Goal: Navigation & Orientation: Find specific page/section

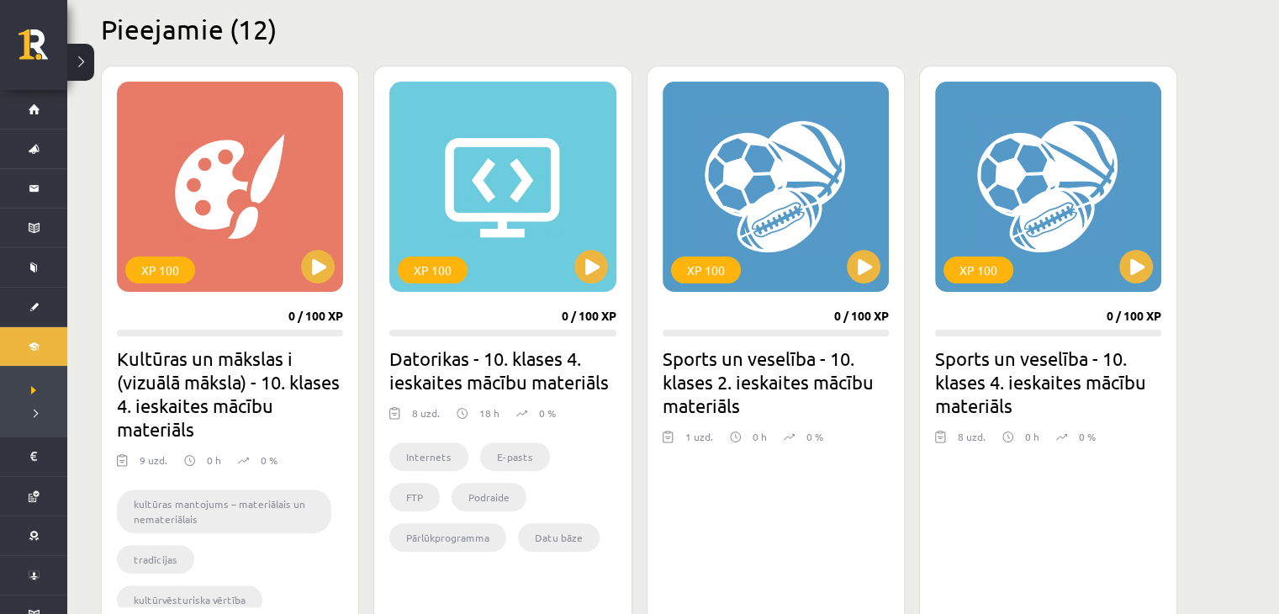
scroll to position [411, 0]
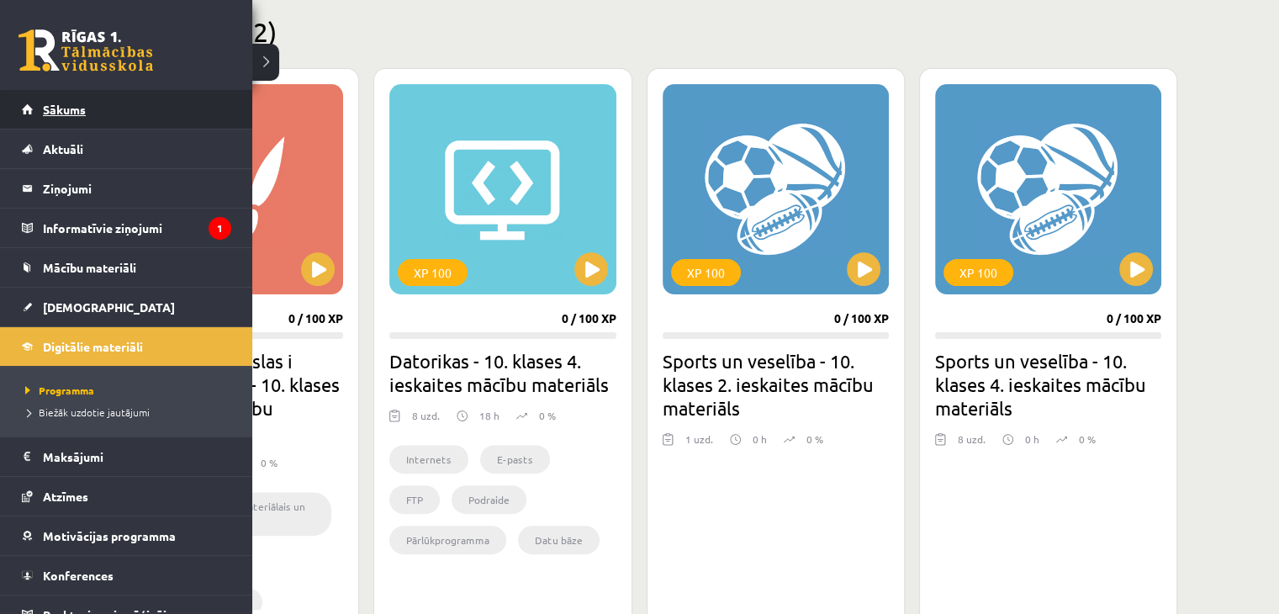
click at [59, 105] on span "Sākums" at bounding box center [64, 109] width 43 height 15
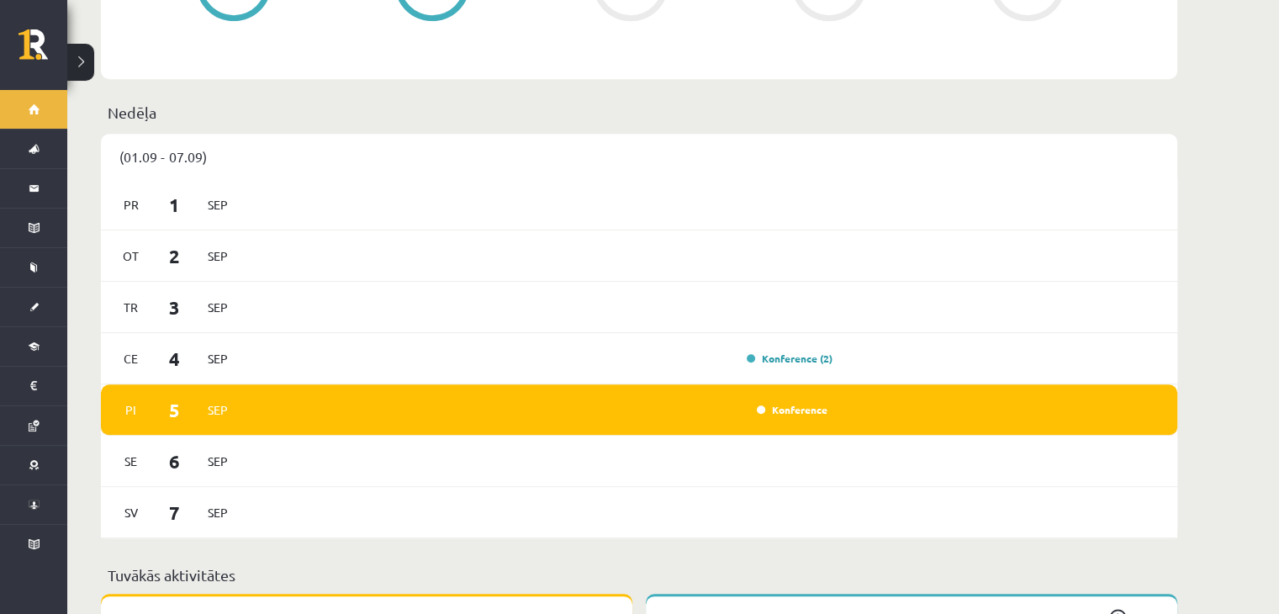
scroll to position [1262, 0]
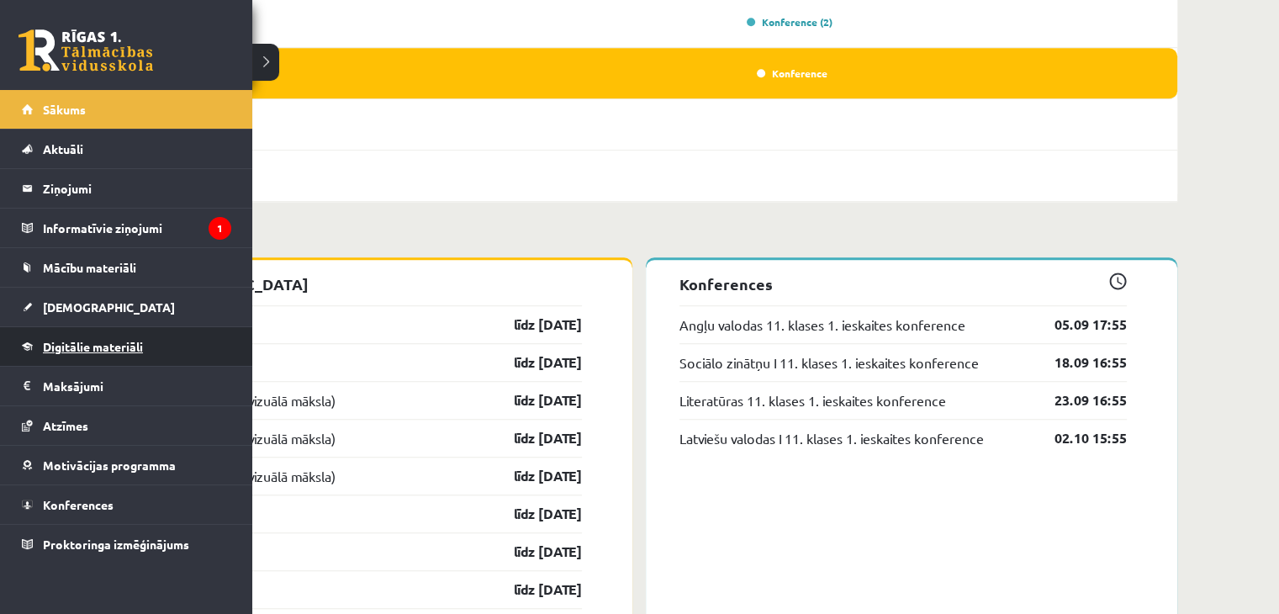
click at [89, 347] on span "Digitālie materiāli" at bounding box center [93, 346] width 100 height 15
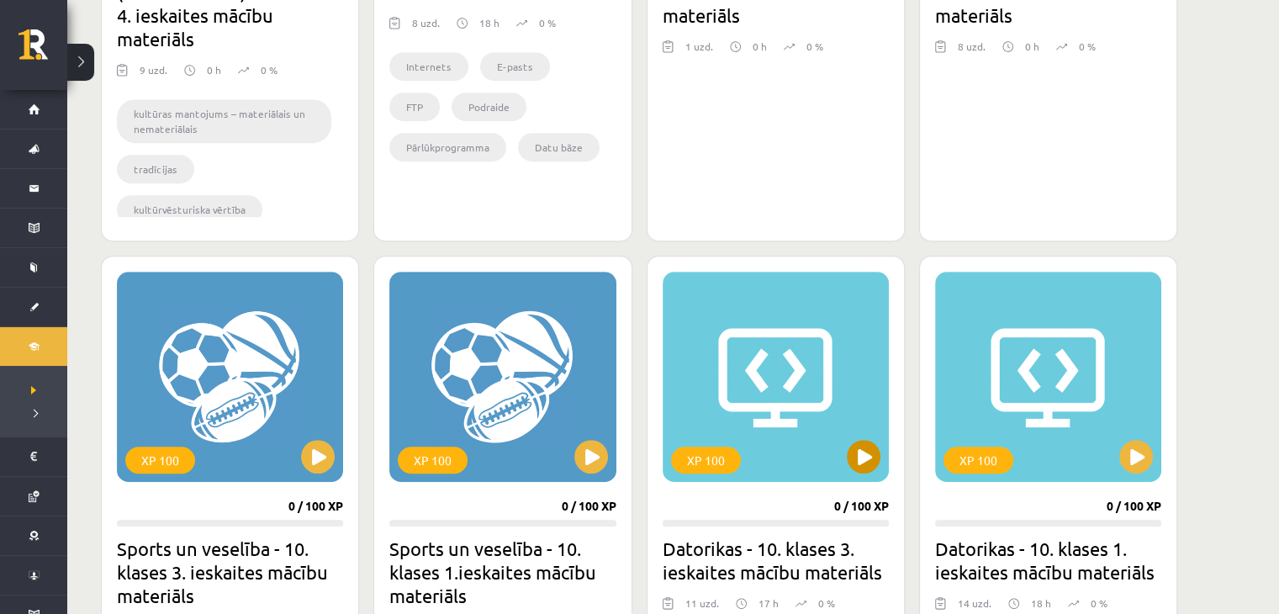
scroll to position [1009, 0]
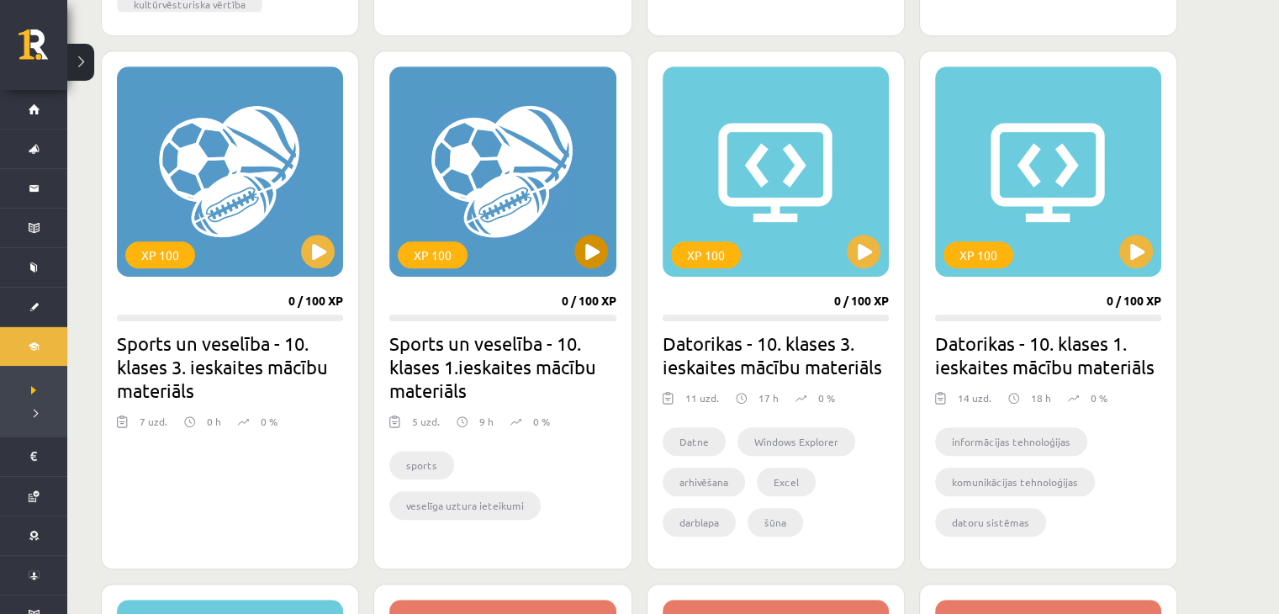
click at [554, 214] on div "XP 100" at bounding box center [502, 171] width 226 height 210
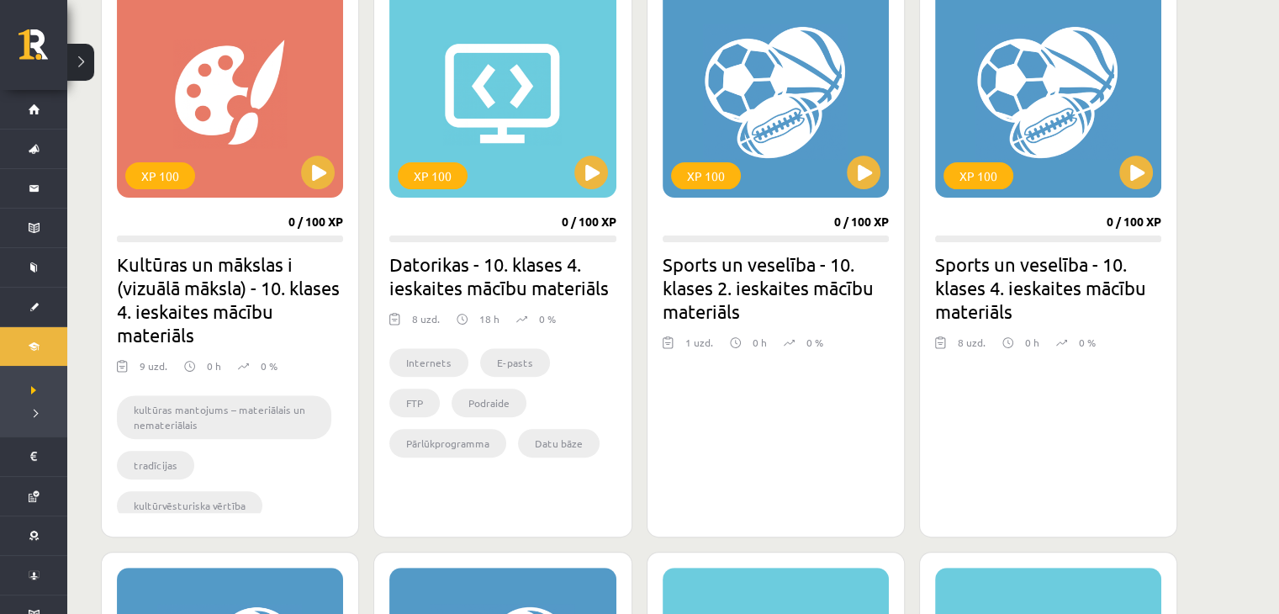
scroll to position [411, 0]
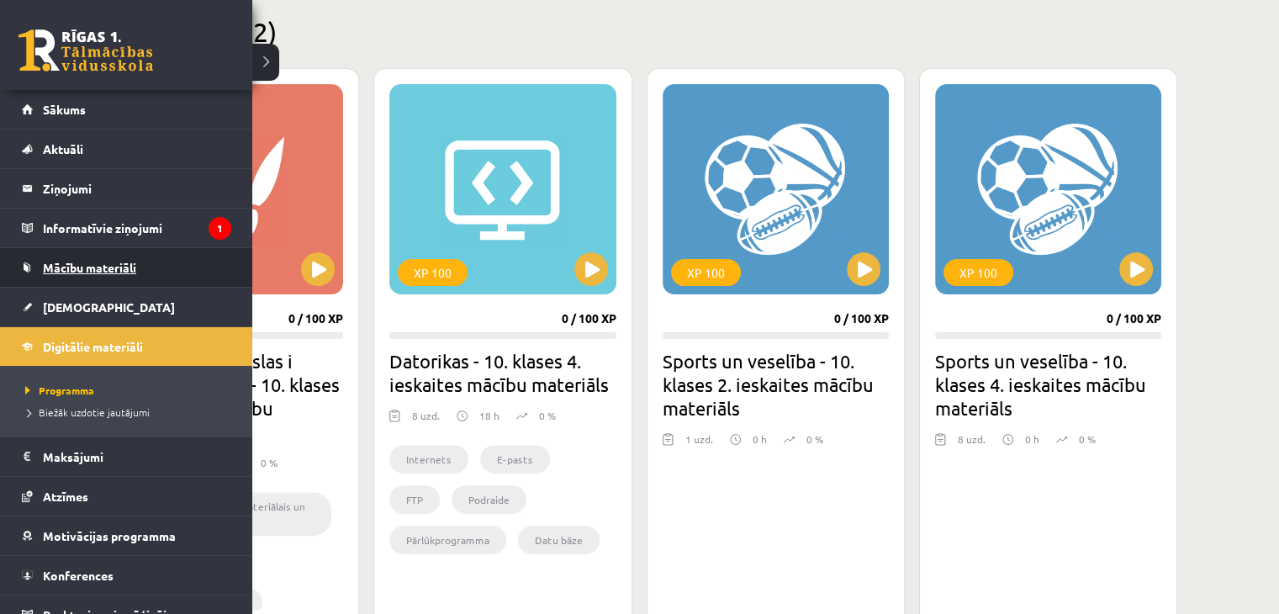
click at [34, 267] on link "Mācību materiāli" at bounding box center [126, 267] width 209 height 39
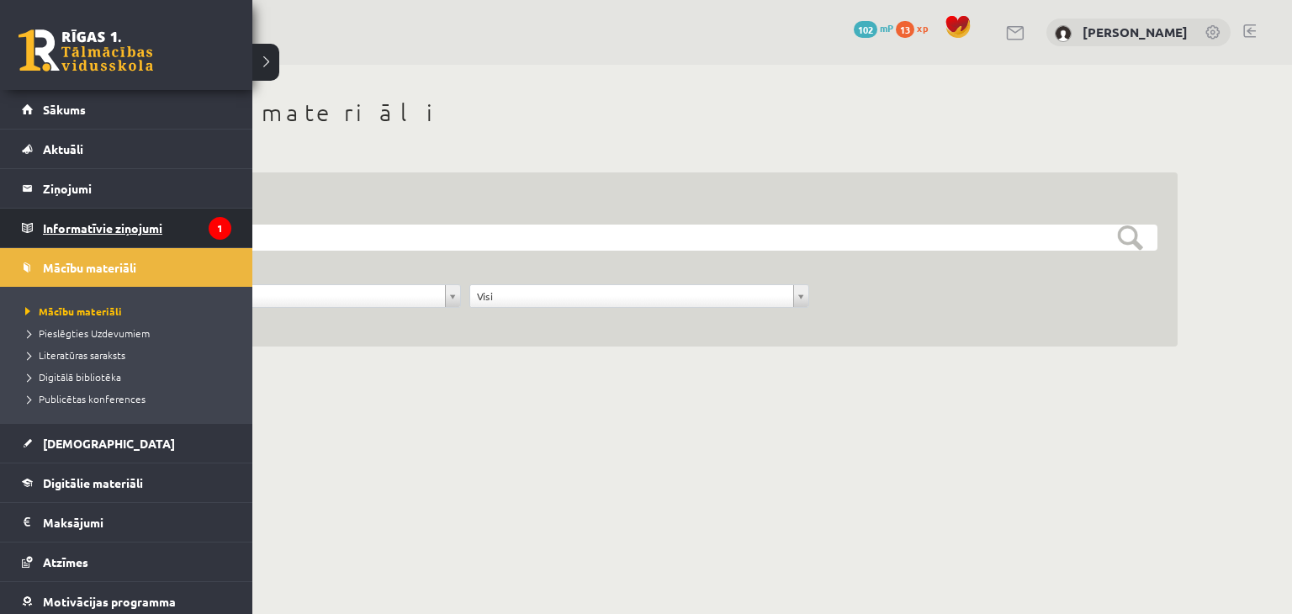
click at [96, 225] on legend "Informatīvie ziņojumi 1" at bounding box center [137, 228] width 188 height 39
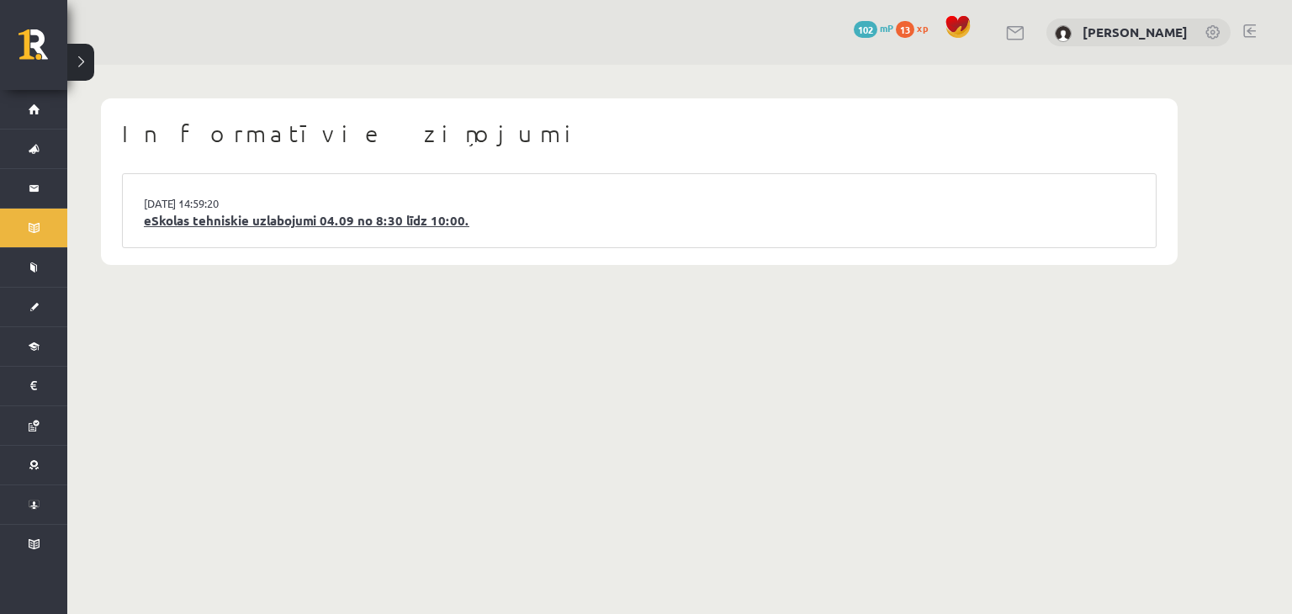
click at [249, 224] on link "eSkolas tehniskie uzlabojumi 04.09 no 8:30 līdz 10:00." at bounding box center [639, 220] width 991 height 19
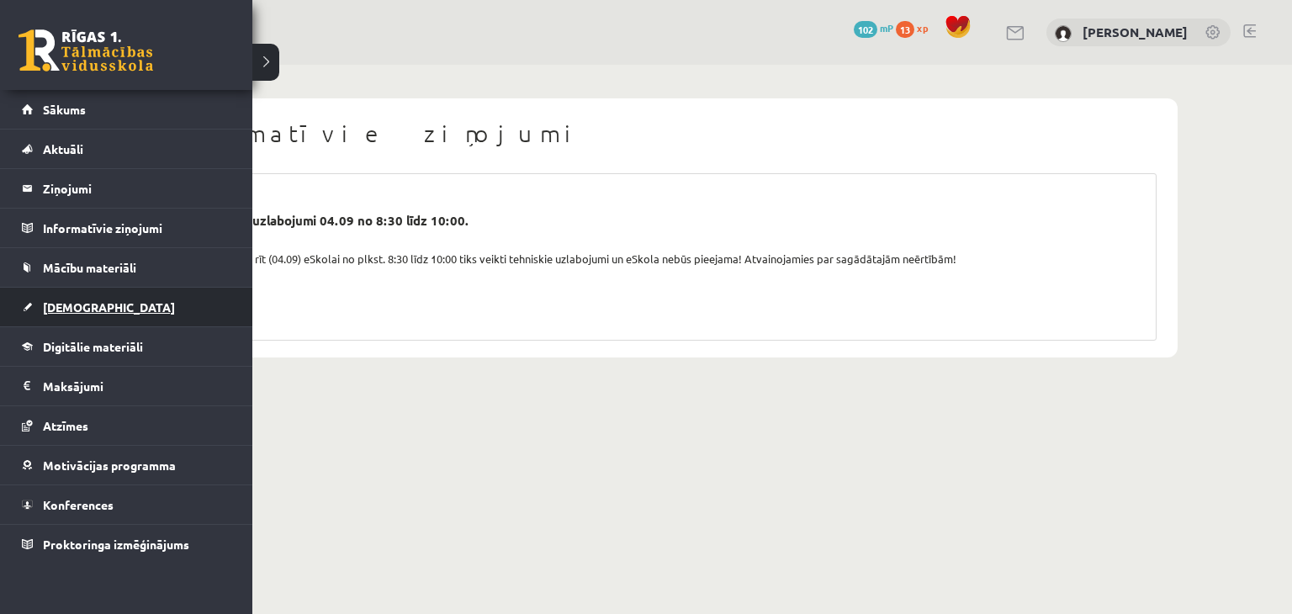
click at [87, 310] on span "[DEMOGRAPHIC_DATA]" at bounding box center [109, 306] width 132 height 15
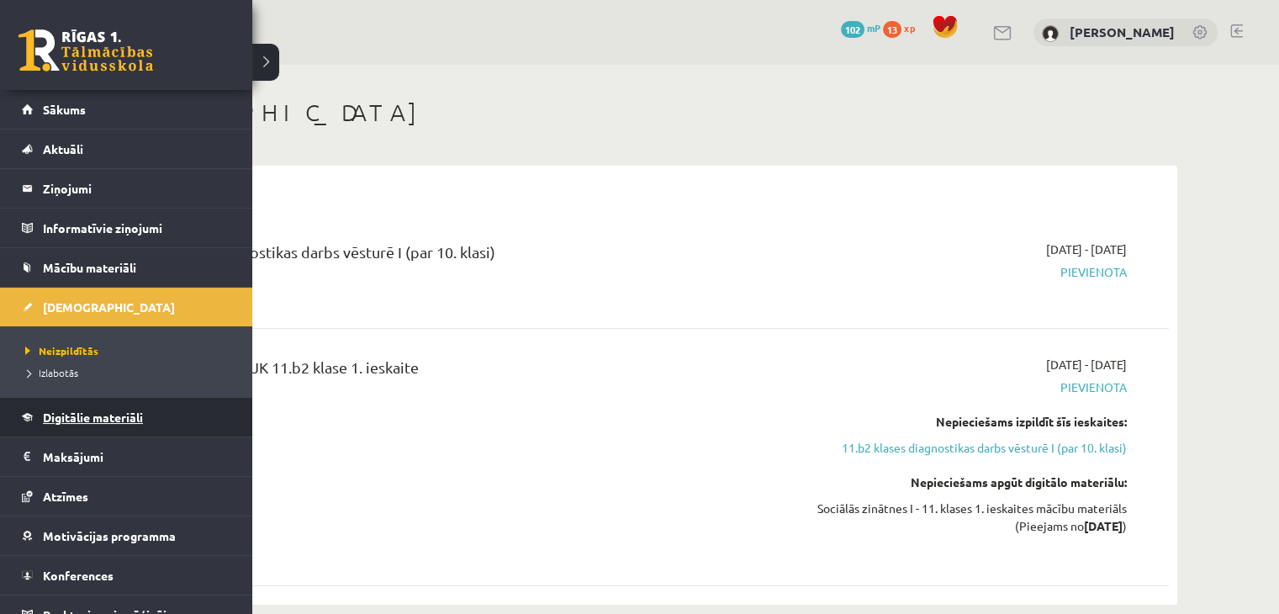
click at [67, 421] on span "Digitālie materiāli" at bounding box center [93, 417] width 100 height 15
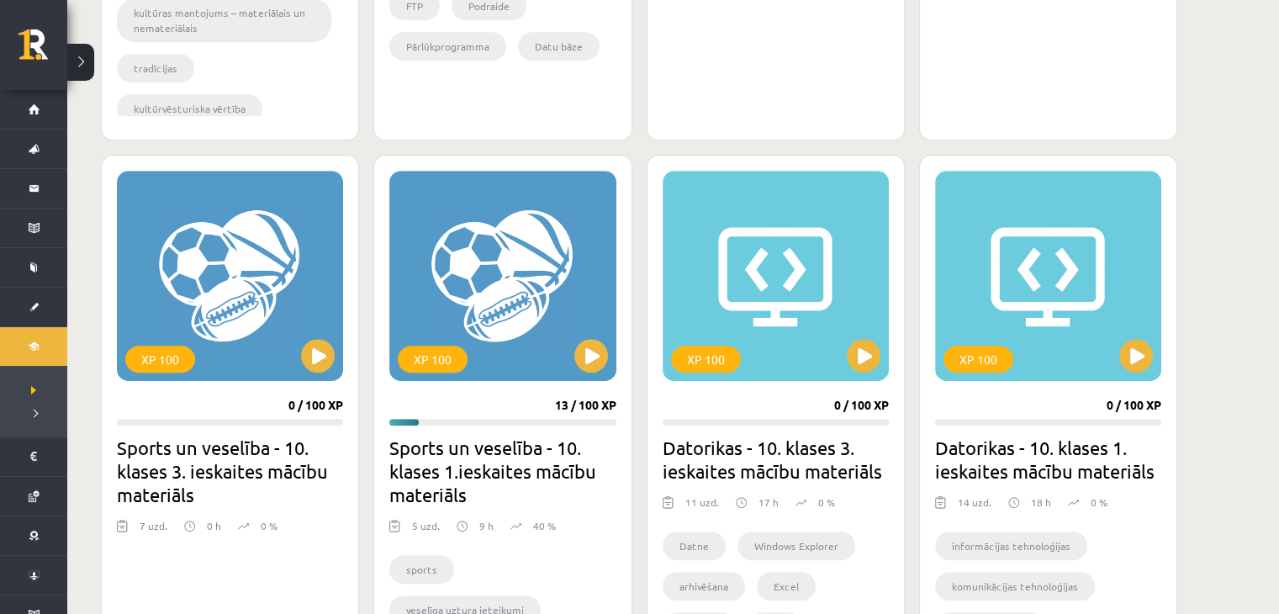
scroll to position [1009, 0]
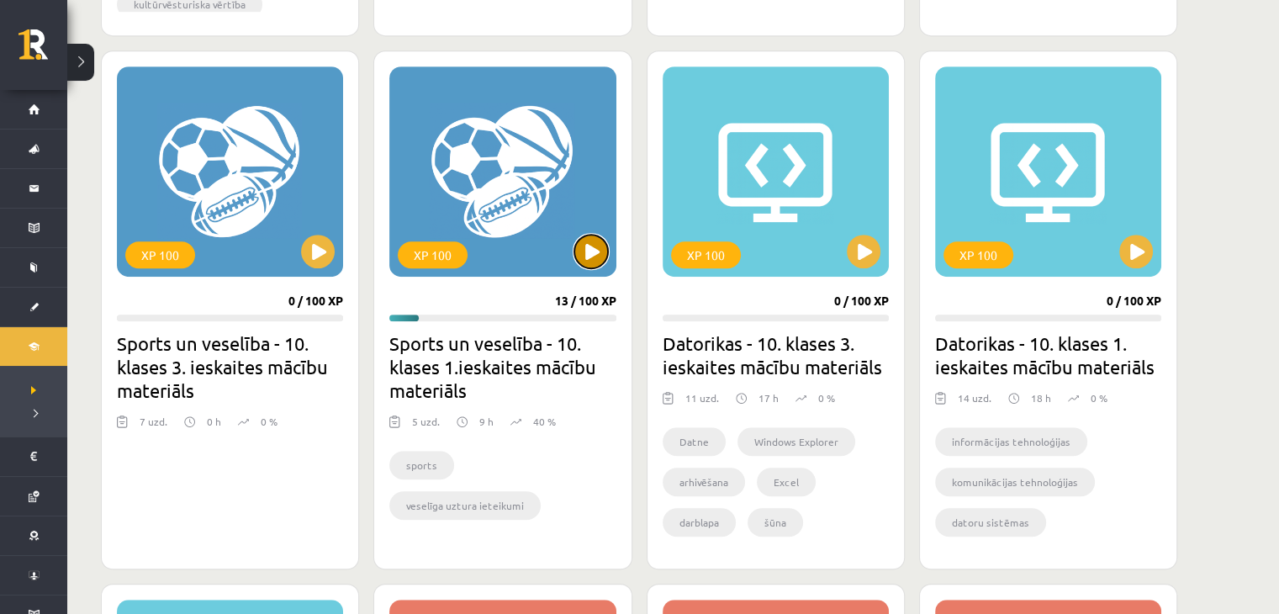
click at [590, 267] on button at bounding box center [591, 252] width 34 height 34
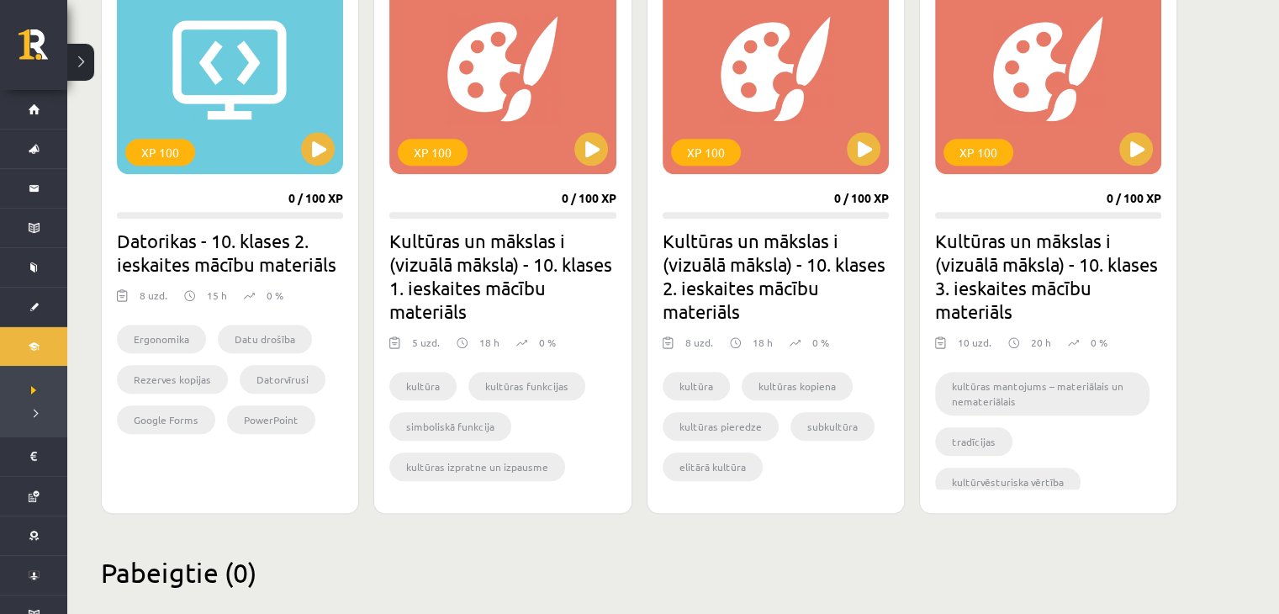
scroll to position [1673, 0]
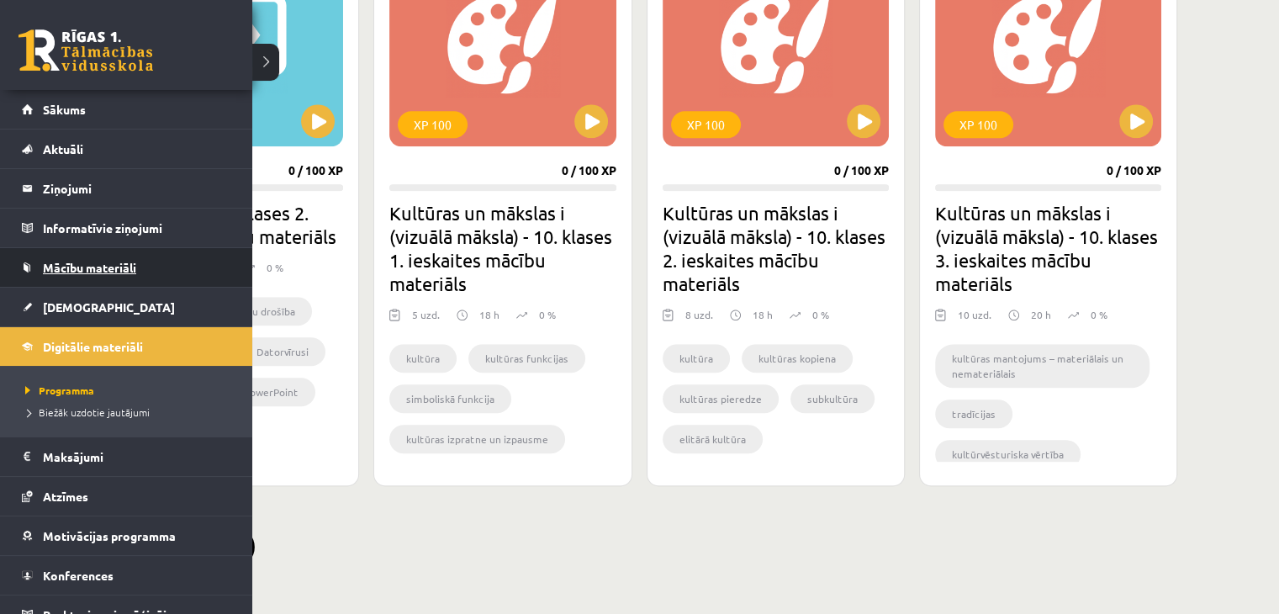
click at [64, 260] on span "Mācību materiāli" at bounding box center [89, 267] width 93 height 15
